Goal: Transaction & Acquisition: Download file/media

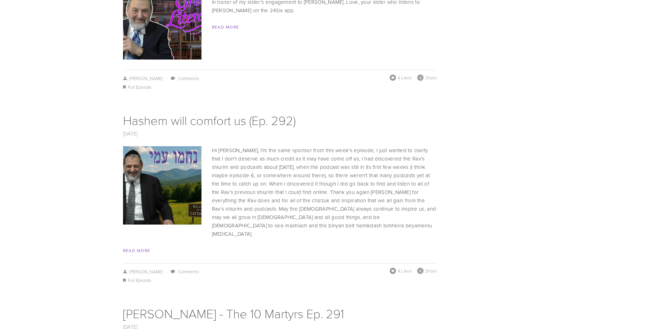
scroll to position [2126, 0]
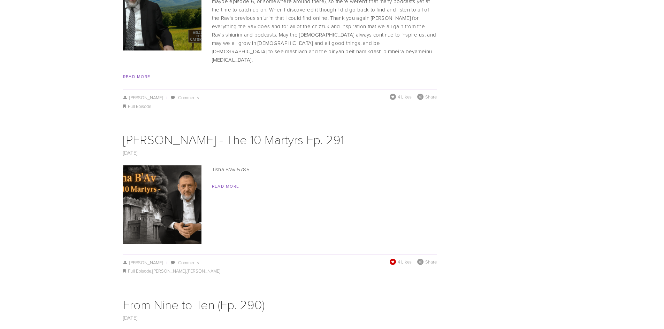
click at [392, 259] on span at bounding box center [392, 262] width 7 height 7
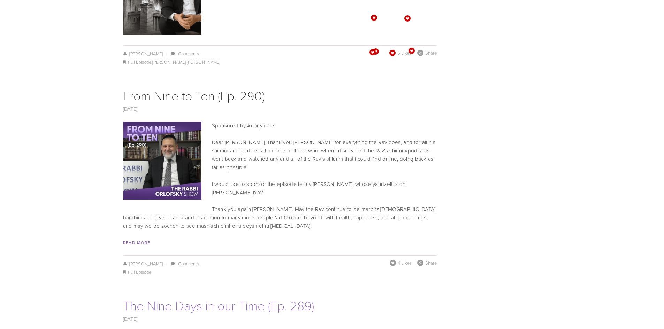
scroll to position [2370, 0]
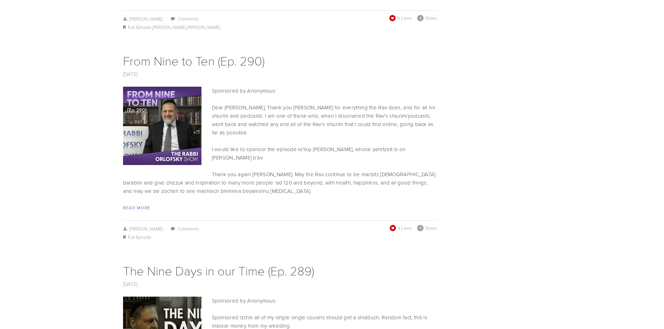
click at [394, 224] on span at bounding box center [392, 227] width 7 height 7
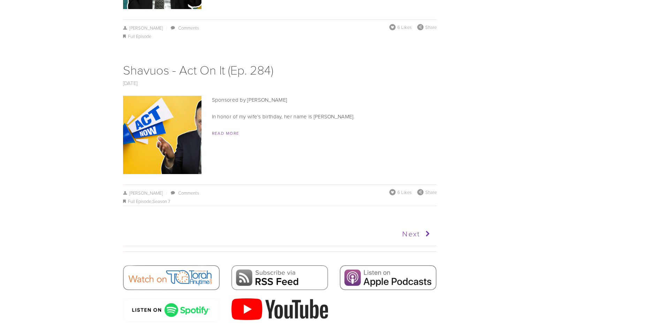
scroll to position [3520, 0]
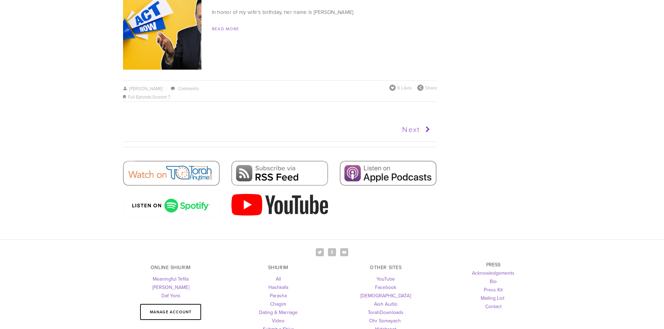
click at [421, 121] on icon at bounding box center [426, 129] width 13 height 17
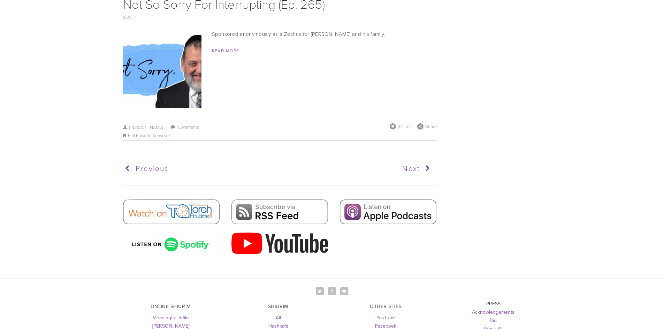
scroll to position [3486, 0]
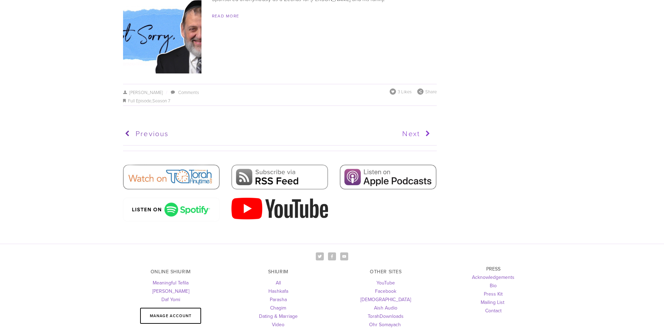
click at [420, 125] on icon at bounding box center [426, 133] width 13 height 17
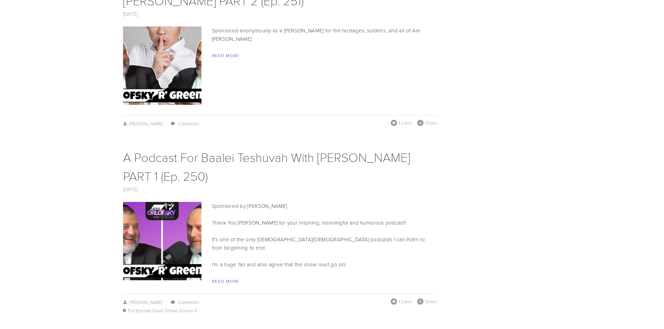
scroll to position [2684, 0]
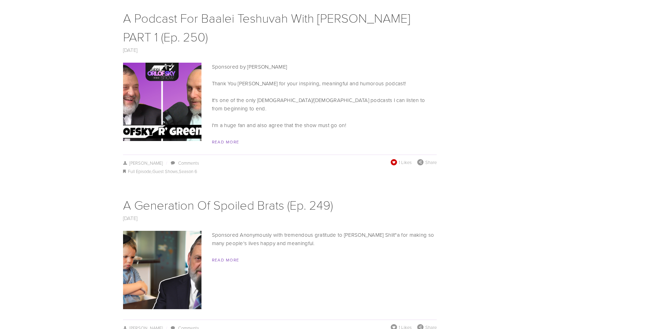
click at [394, 159] on span at bounding box center [393, 162] width 7 height 7
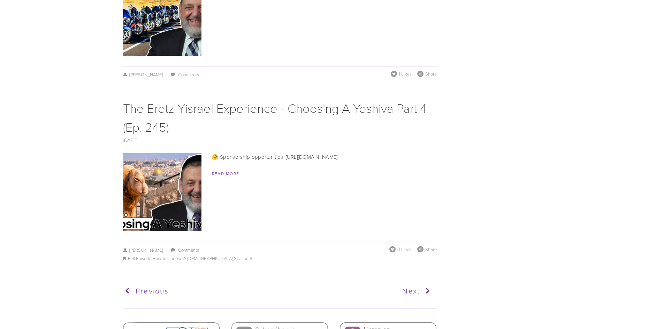
scroll to position [3555, 0]
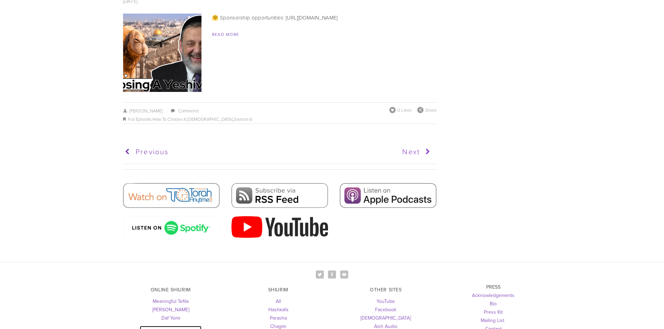
click at [422, 143] on icon at bounding box center [426, 151] width 13 height 17
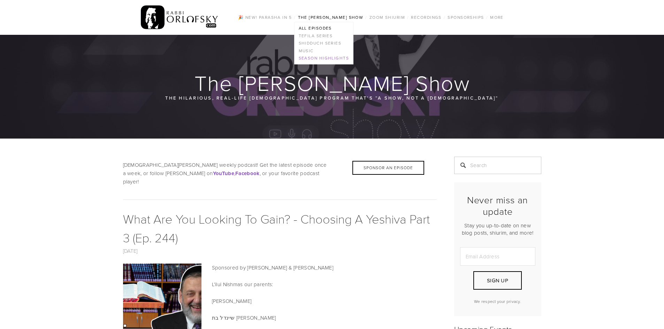
click at [327, 59] on link "Season Highlights" at bounding box center [324, 59] width 59 height 8
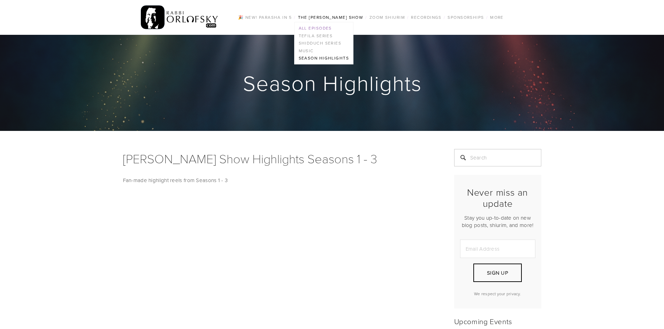
click at [318, 27] on link "All Episodes" at bounding box center [324, 28] width 59 height 8
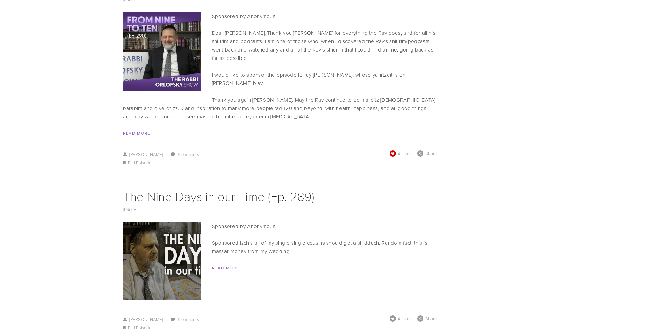
scroll to position [3589, 0]
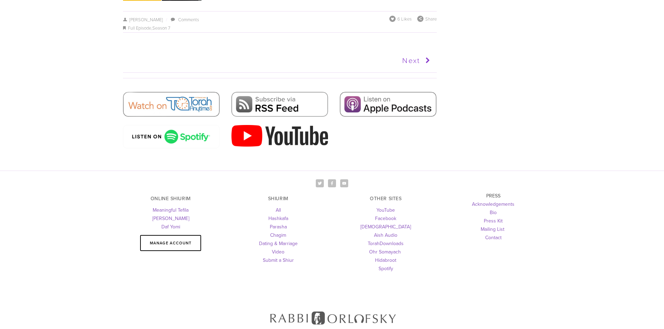
click at [419, 52] on link "Next" at bounding box center [356, 60] width 154 height 17
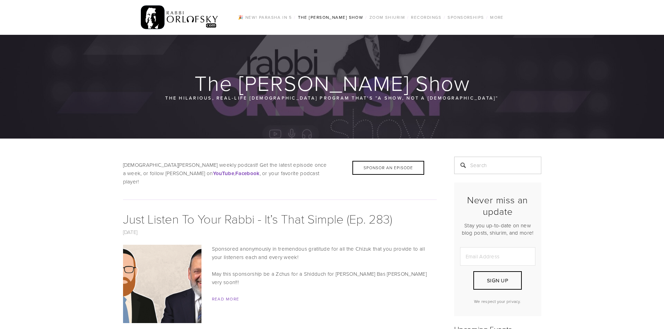
drag, startPoint x: 669, startPoint y: 22, endPoint x: 504, endPoint y: 113, distance: 188.0
click at [504, 113] on div at bounding box center [332, 87] width 664 height 104
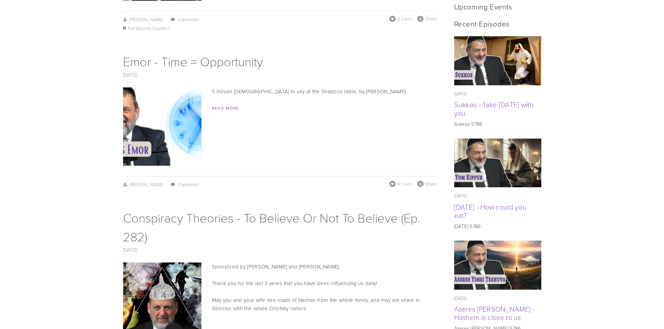
scroll to position [3586, 0]
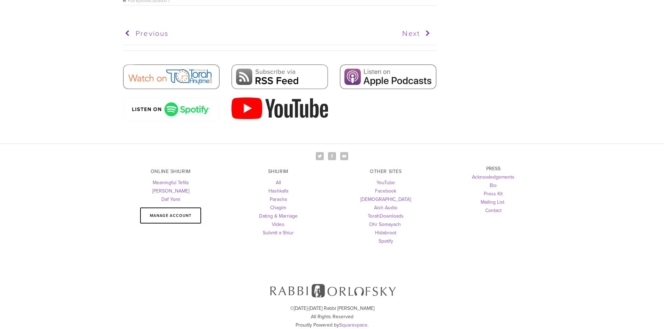
click at [415, 25] on link "Next" at bounding box center [356, 33] width 154 height 17
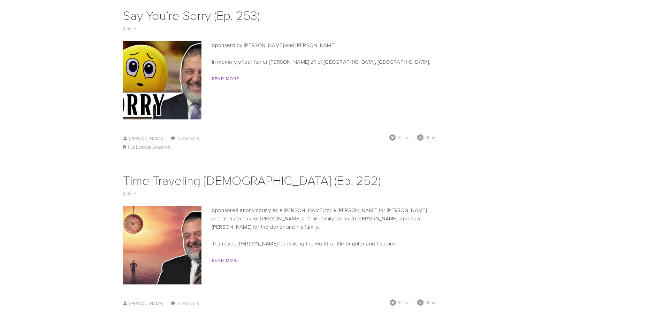
scroll to position [3611, 0]
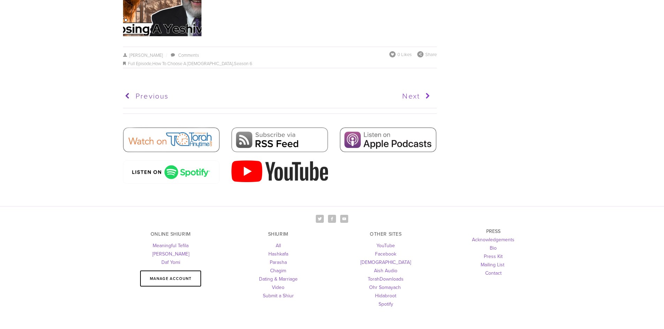
click at [416, 87] on link "Next" at bounding box center [356, 95] width 154 height 17
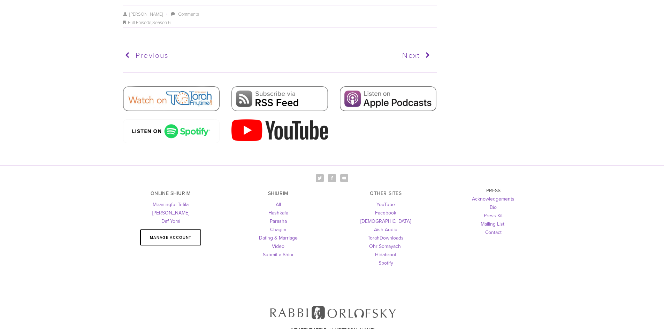
scroll to position [3790, 0]
click at [408, 47] on link "Next" at bounding box center [356, 55] width 154 height 17
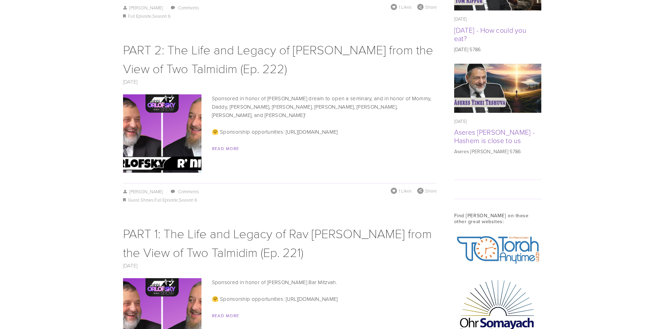
scroll to position [3916, 0]
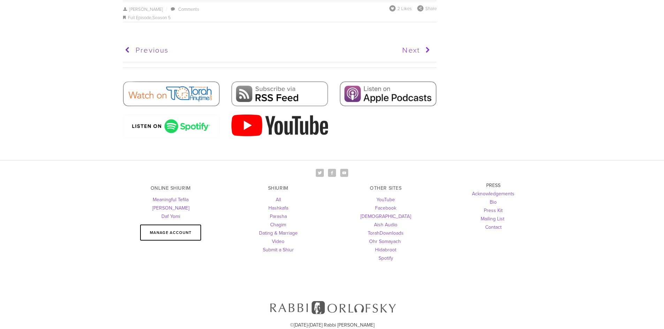
click at [414, 41] on link "Next" at bounding box center [356, 49] width 154 height 17
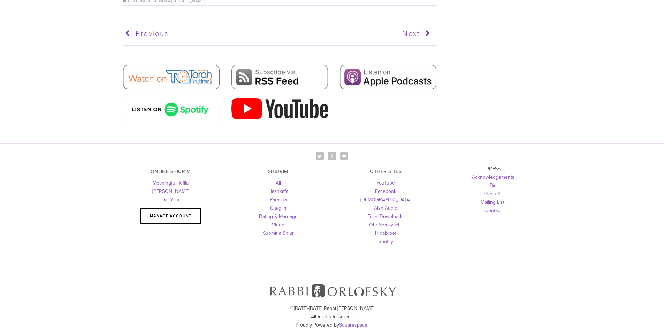
scroll to position [4287, 0]
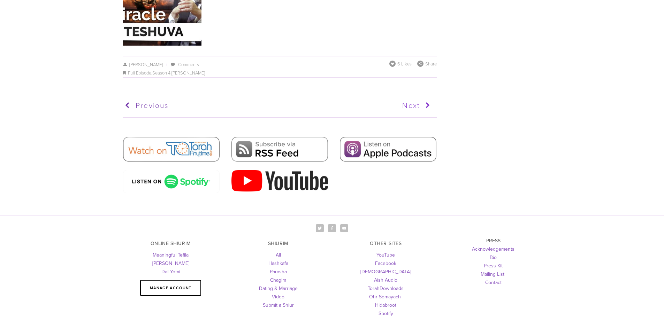
click at [413, 99] on link "Next" at bounding box center [356, 105] width 154 height 17
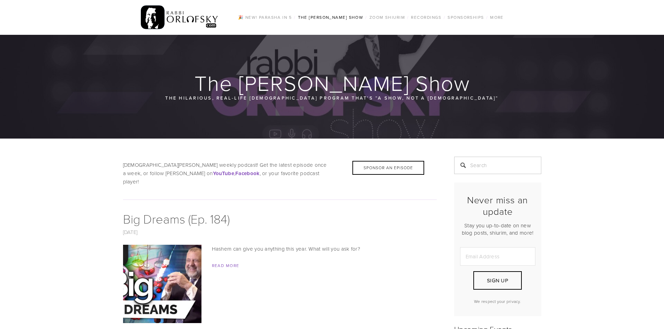
scroll to position [35, 0]
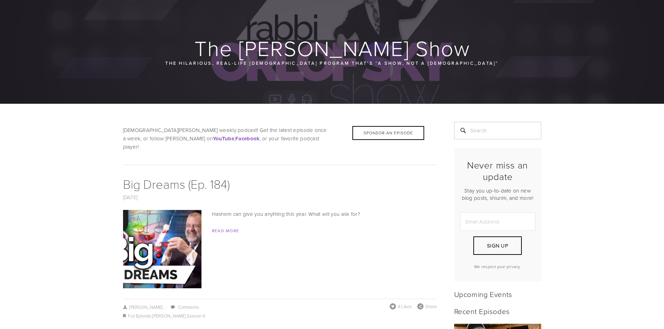
click at [487, 64] on p "The hilarious, real-life [DEMOGRAPHIC_DATA] program that’s “a show, not a [DEMO…" at bounding box center [332, 63] width 335 height 8
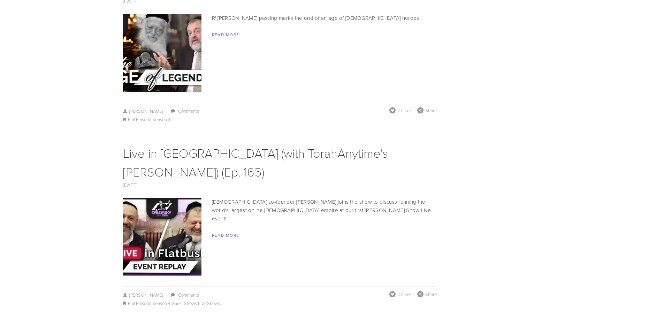
scroll to position [3311, 0]
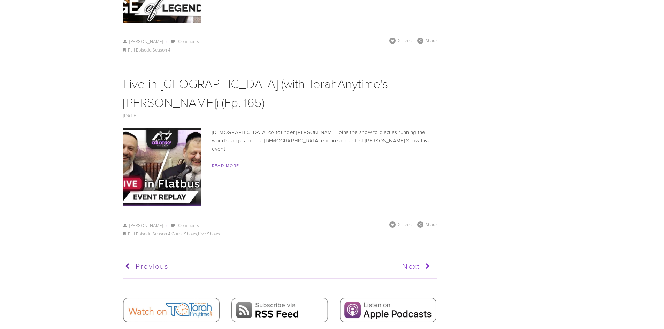
click at [414, 258] on link "Next" at bounding box center [356, 266] width 154 height 17
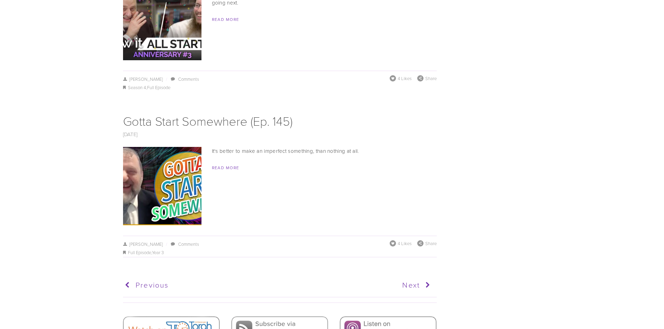
scroll to position [3346, 0]
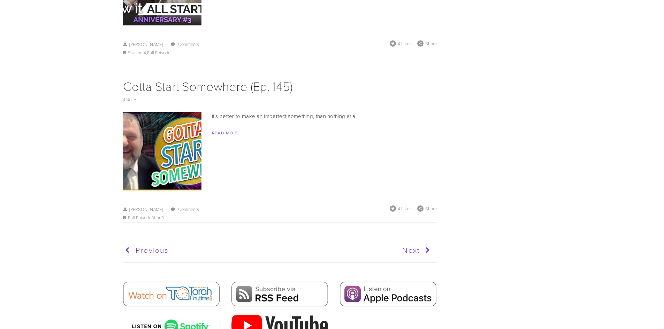
click at [412, 242] on link "Next" at bounding box center [356, 250] width 154 height 17
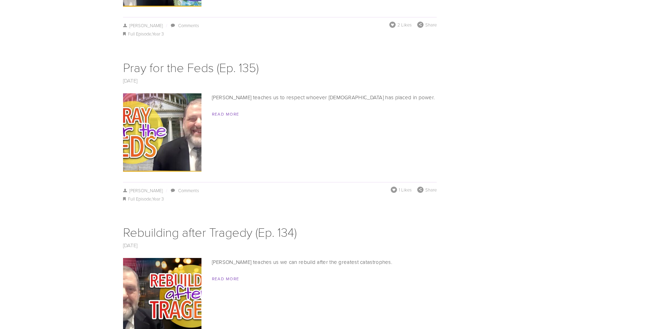
scroll to position [1499, 0]
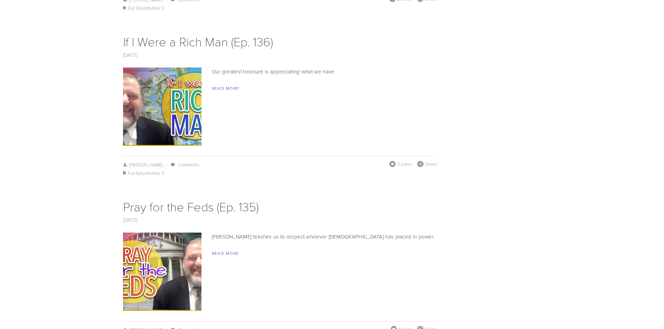
click at [169, 96] on img at bounding box center [162, 107] width 140 height 78
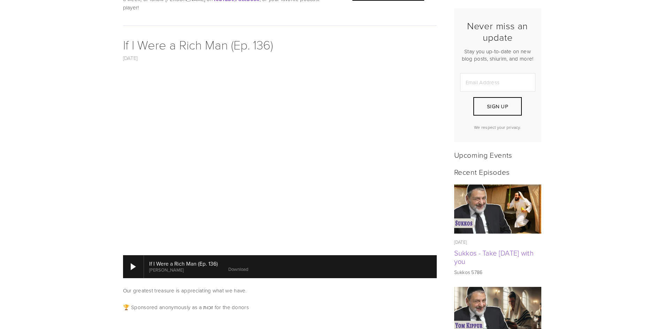
scroll to position [209, 0]
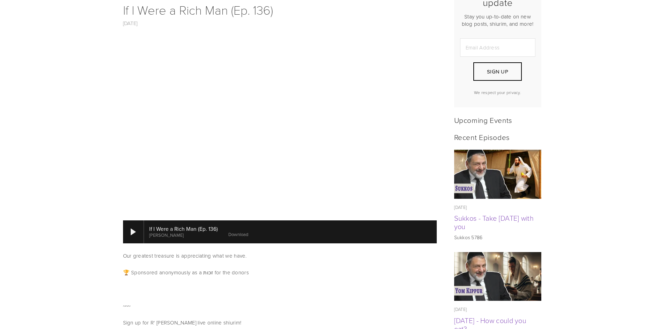
click at [235, 231] on link "Download" at bounding box center [238, 234] width 20 height 6
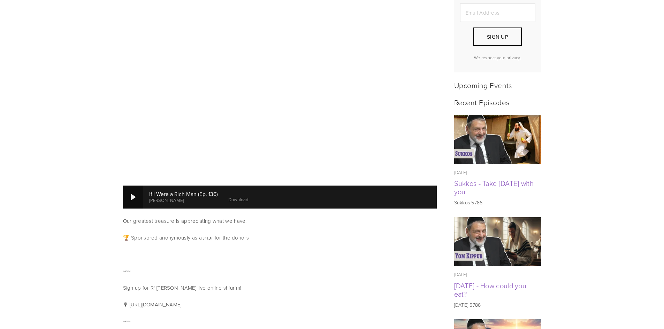
click at [138, 187] on div at bounding box center [133, 197] width 21 height 23
click at [229, 197] on link "Download" at bounding box center [238, 200] width 20 height 6
click at [135, 194] on div at bounding box center [133, 197] width 5 height 7
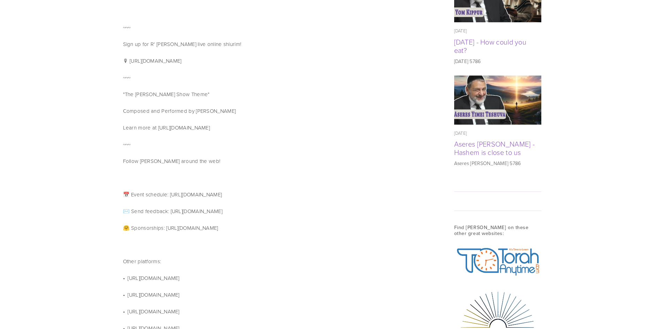
scroll to position [453, 0]
